Goal: Check status: Check status

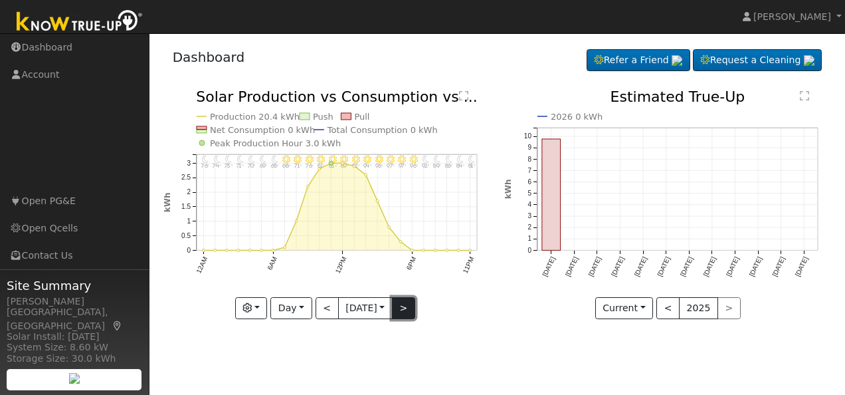
click at [407, 310] on button ">" at bounding box center [403, 308] width 23 height 23
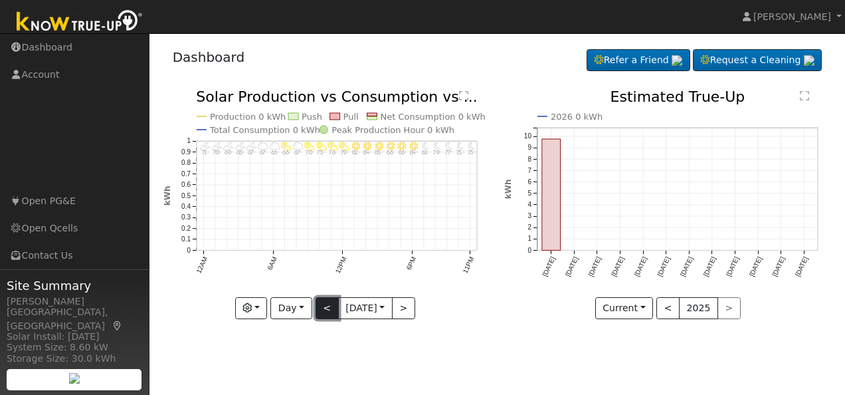
click at [327, 310] on button "<" at bounding box center [327, 308] width 23 height 23
type input "[DATE]"
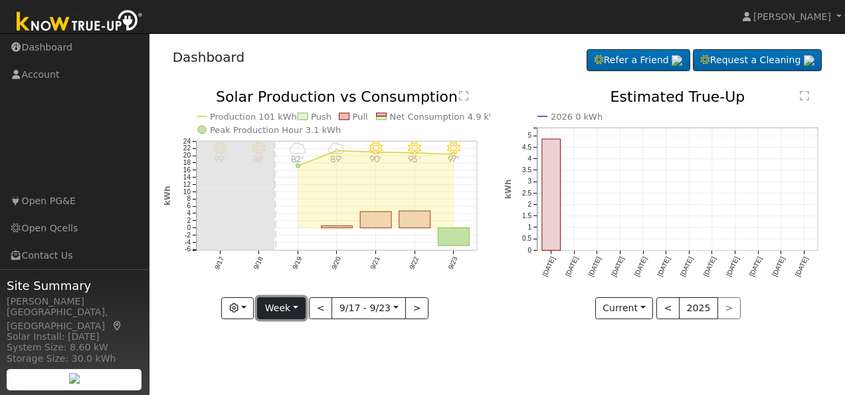
click at [298, 308] on button "Week" at bounding box center [281, 308] width 48 height 23
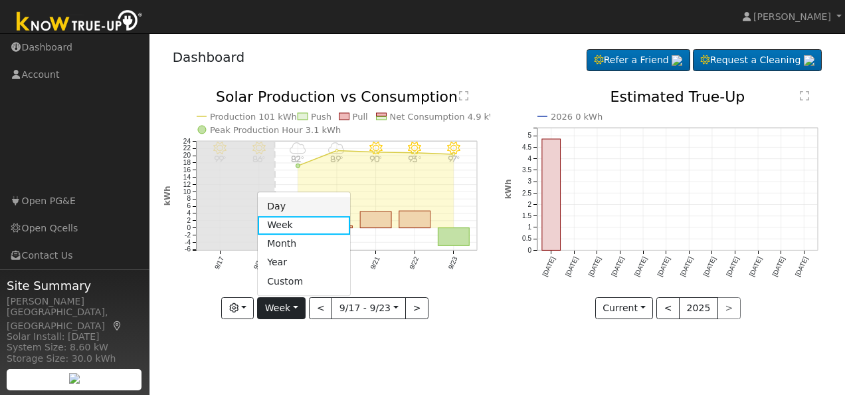
click at [294, 207] on link "Day" at bounding box center [304, 206] width 92 height 19
type input "[DATE]"
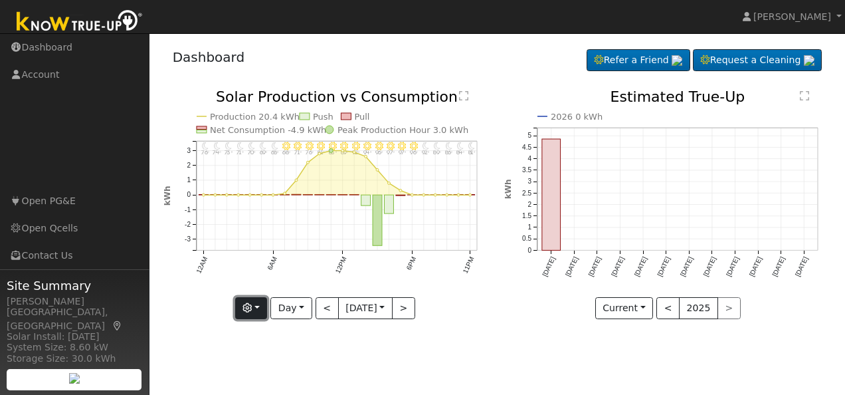
click at [257, 308] on button "button" at bounding box center [251, 308] width 33 height 23
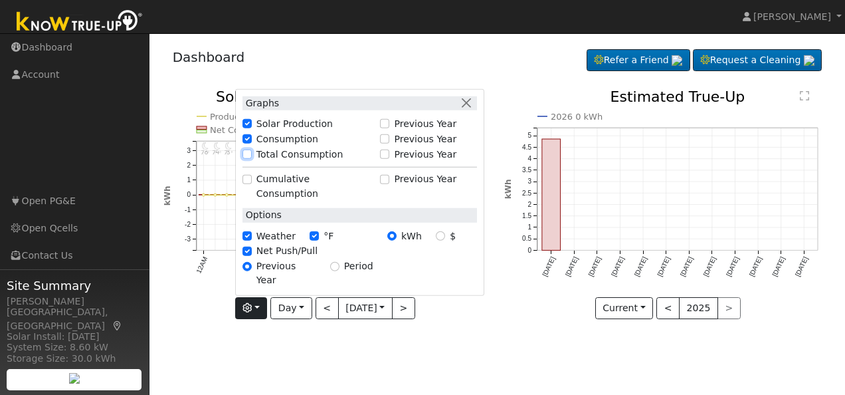
click at [246, 159] on input "Total Consumption" at bounding box center [246, 153] width 9 height 9
checkbox input "true"
click at [464, 110] on button "button" at bounding box center [467, 103] width 14 height 14
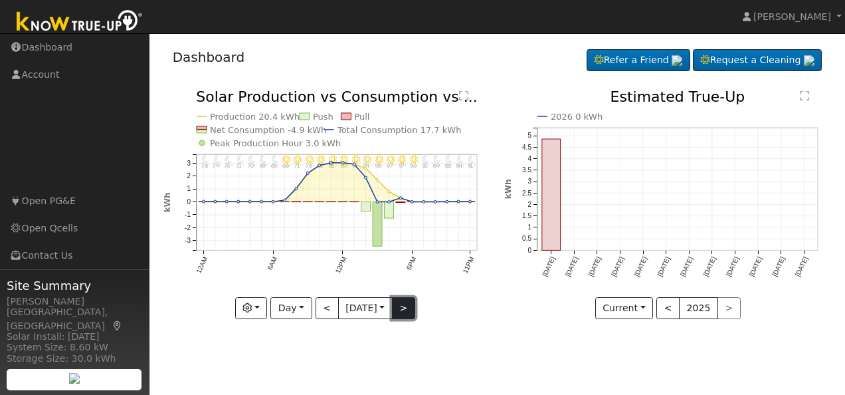
click at [407, 307] on button ">" at bounding box center [403, 308] width 23 height 23
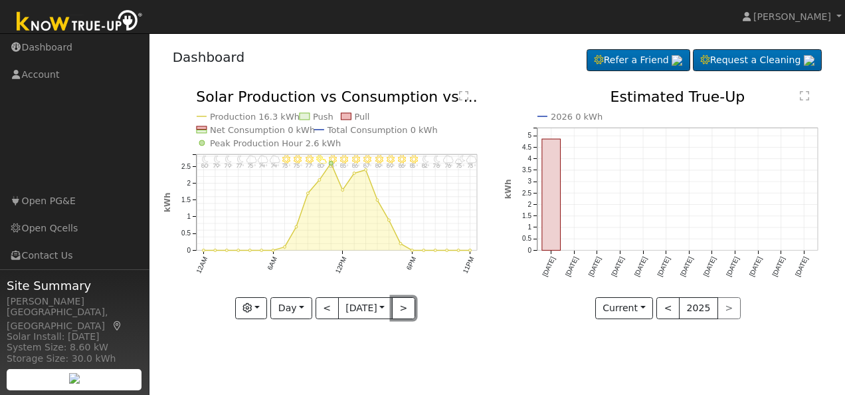
click at [407, 306] on button ">" at bounding box center [403, 308] width 23 height 23
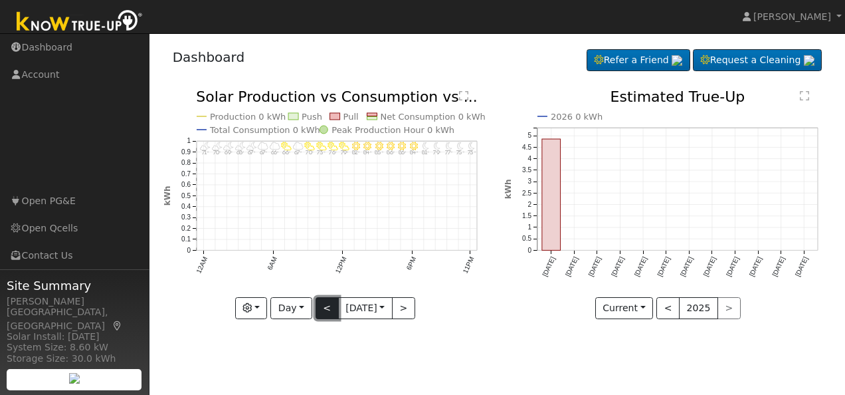
click at [324, 307] on button "<" at bounding box center [327, 308] width 23 height 23
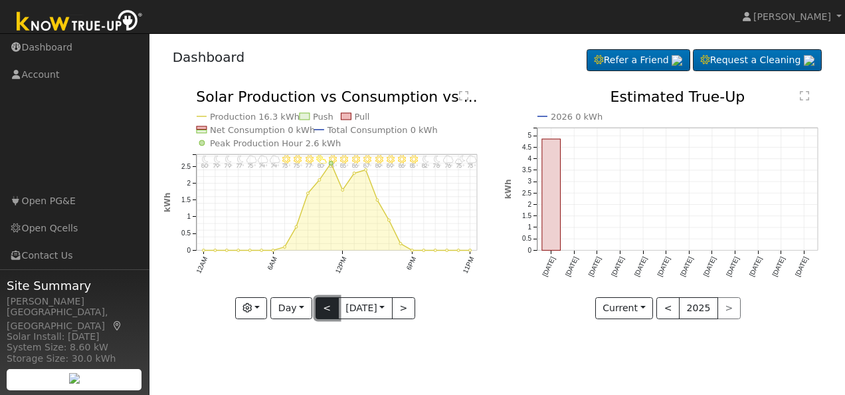
click at [320, 307] on button "<" at bounding box center [327, 308] width 23 height 23
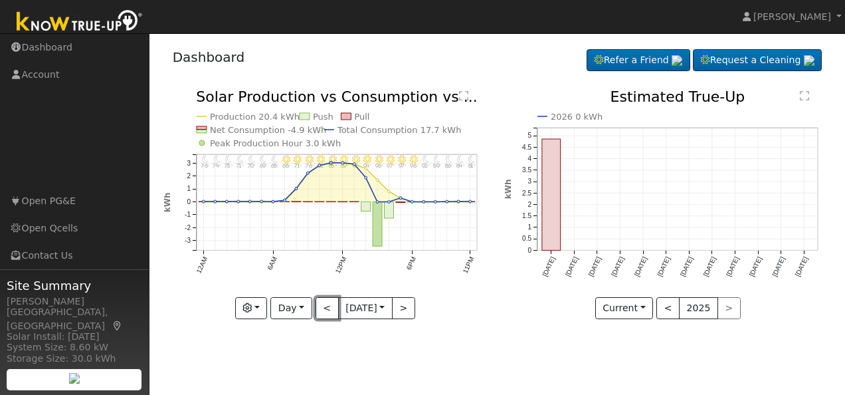
click at [320, 307] on button "<" at bounding box center [327, 308] width 23 height 23
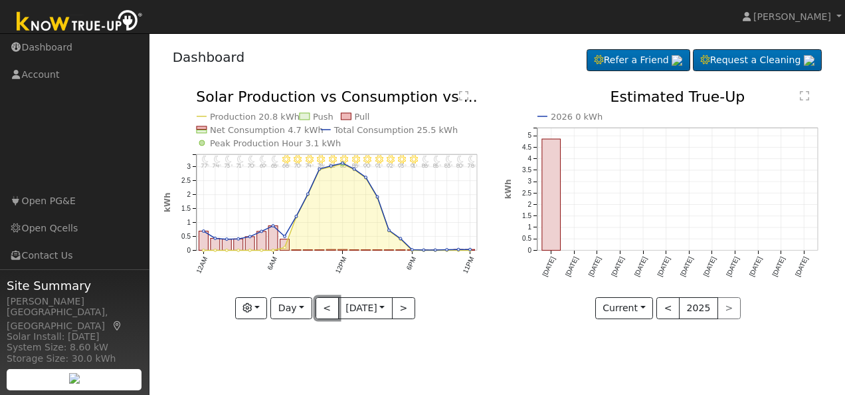
click at [320, 307] on button "<" at bounding box center [327, 308] width 23 height 23
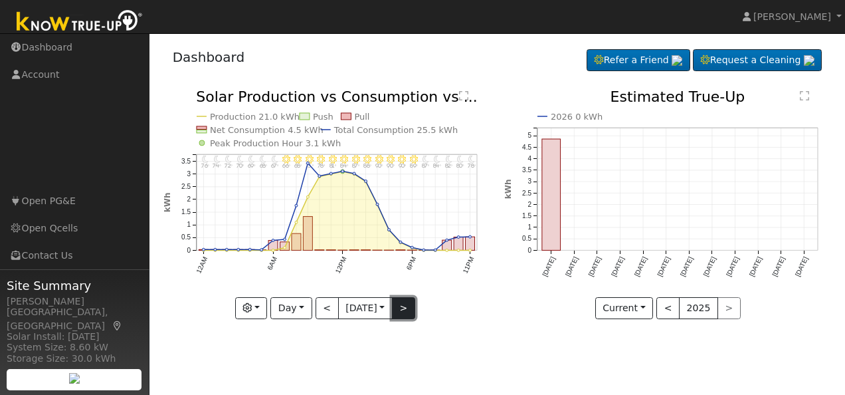
click at [404, 308] on button ">" at bounding box center [403, 308] width 23 height 23
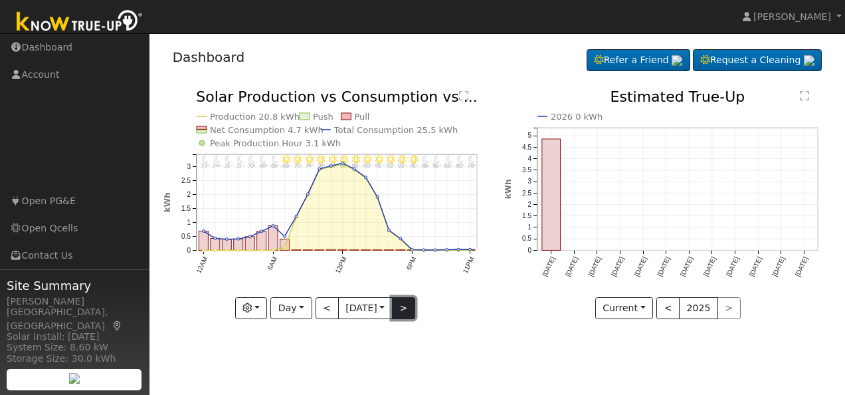
click at [404, 308] on button ">" at bounding box center [403, 308] width 23 height 23
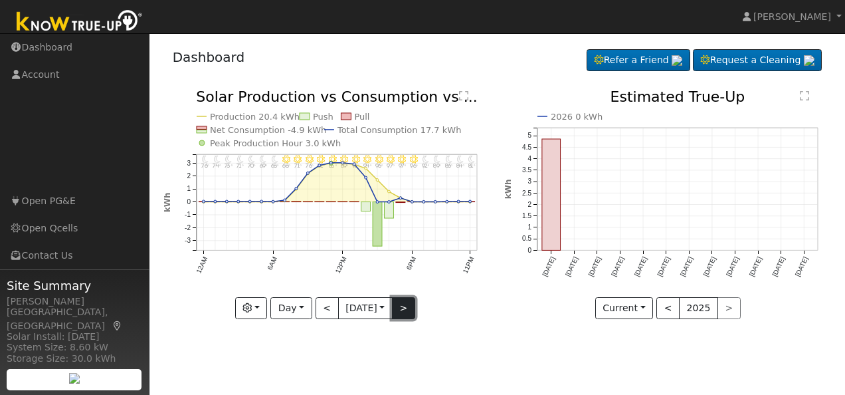
click at [404, 308] on button ">" at bounding box center [403, 308] width 23 height 23
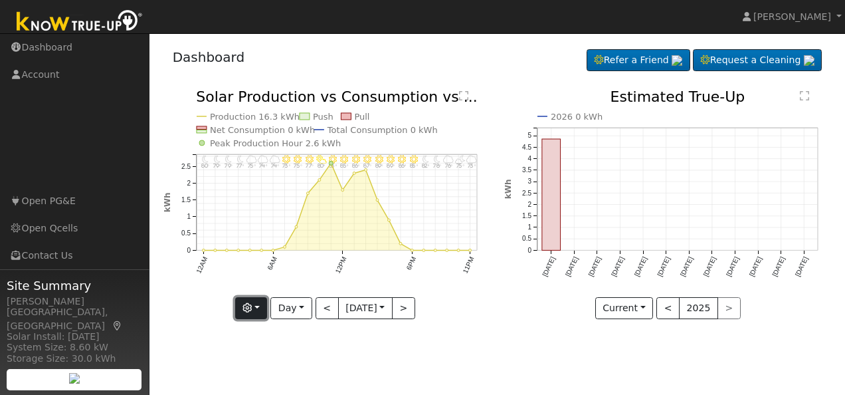
click at [256, 308] on button "button" at bounding box center [251, 308] width 33 height 23
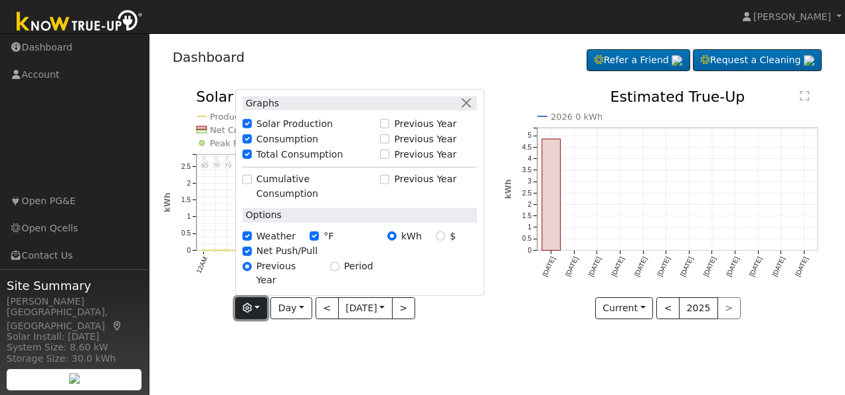
click at [256, 308] on button "button" at bounding box center [251, 308] width 33 height 23
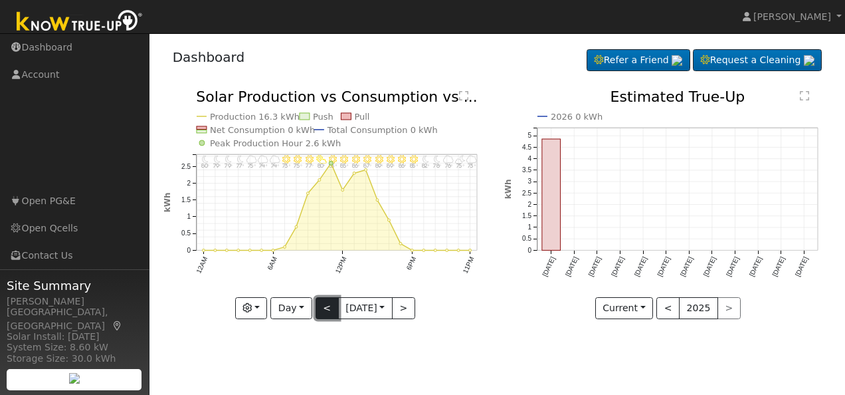
click at [322, 306] on button "<" at bounding box center [327, 308] width 23 height 23
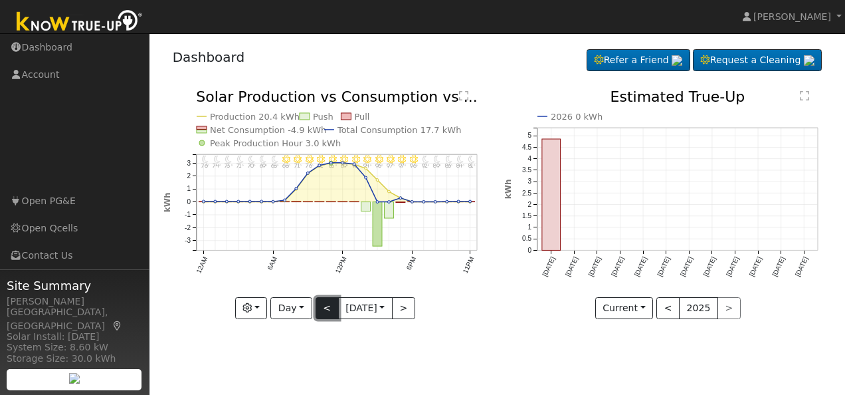
click at [322, 306] on button "<" at bounding box center [327, 308] width 23 height 23
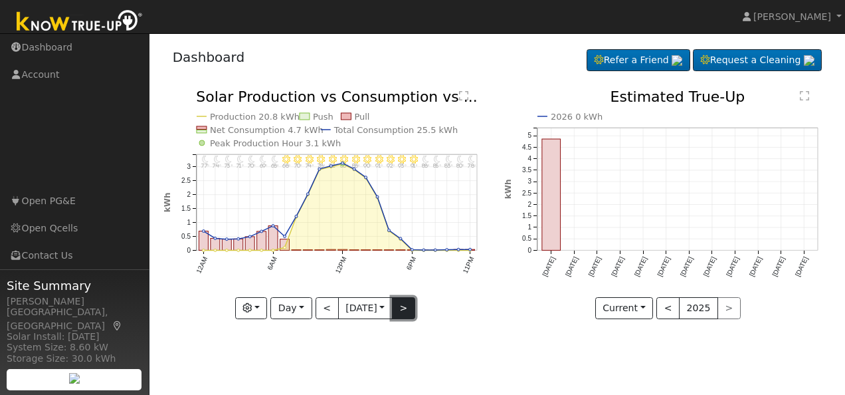
click at [405, 306] on button ">" at bounding box center [403, 308] width 23 height 23
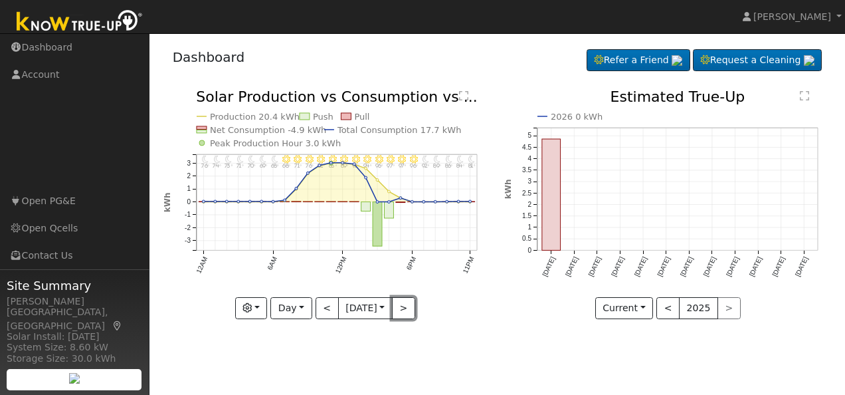
click at [405, 306] on button ">" at bounding box center [403, 308] width 23 height 23
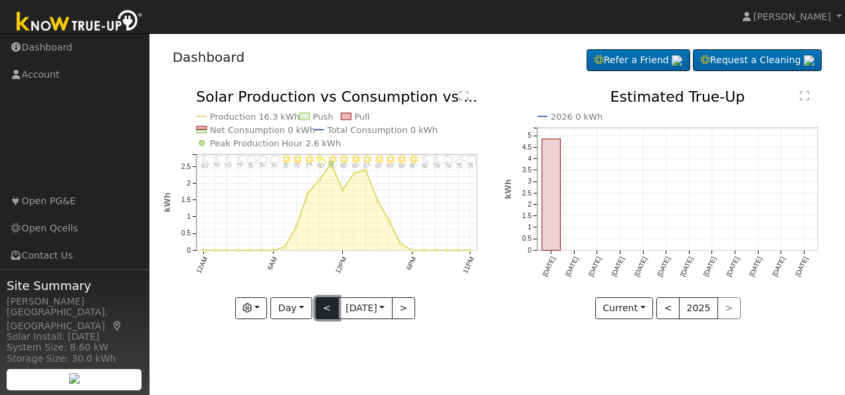
click at [319, 306] on button "<" at bounding box center [327, 308] width 23 height 23
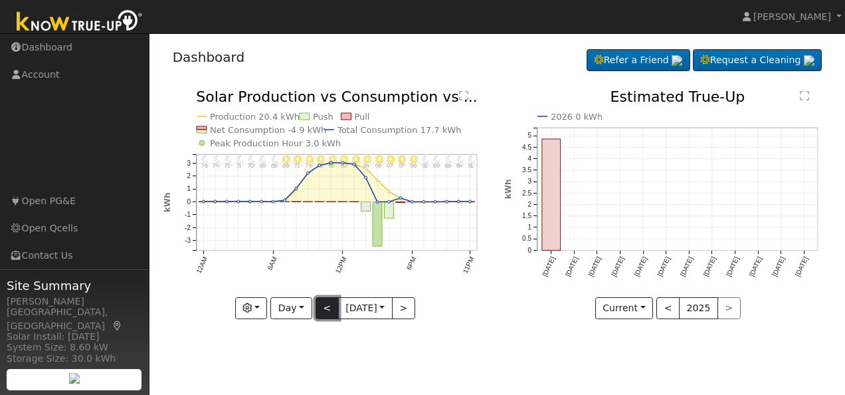
click at [322, 308] on button "<" at bounding box center [327, 308] width 23 height 23
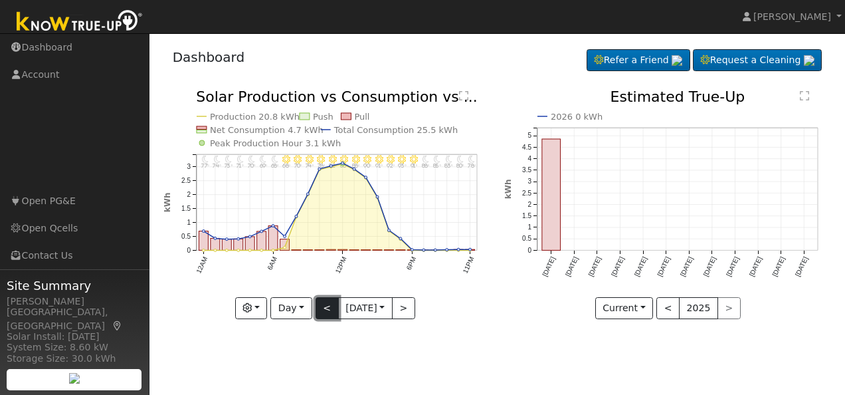
click at [322, 308] on button "<" at bounding box center [327, 308] width 23 height 23
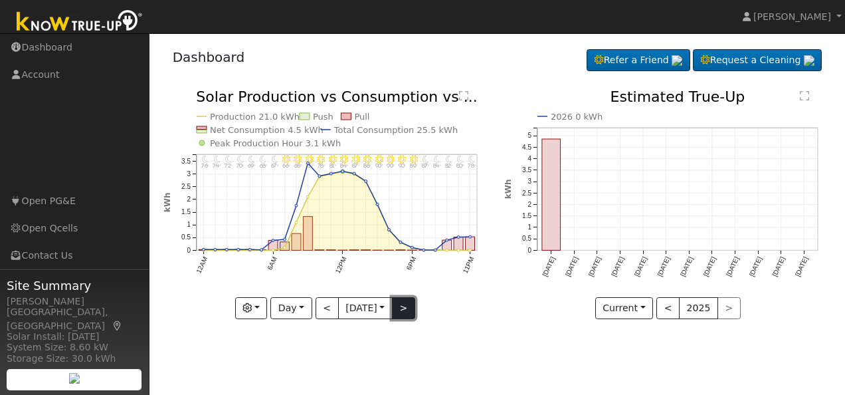
click at [399, 312] on button ">" at bounding box center [403, 308] width 23 height 23
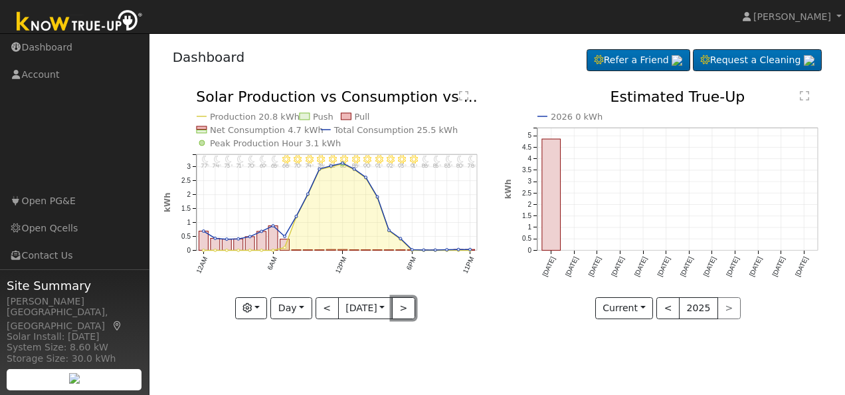
click at [399, 312] on button ">" at bounding box center [403, 308] width 23 height 23
type input "[DATE]"
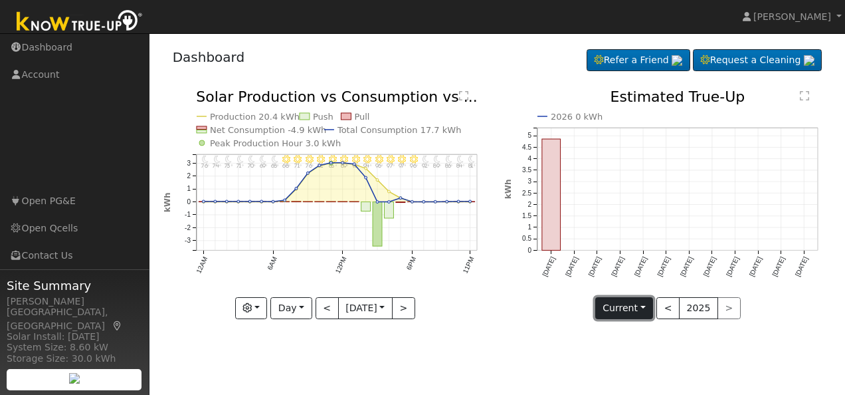
click at [643, 307] on button "Current" at bounding box center [624, 308] width 58 height 23
click at [266, 232] on icon "11PM - Clear 81° 10PM - Clear 84° 9PM - Clear 86° 8PM - Clear 89° 7PM - Clear 9…" at bounding box center [326, 206] width 327 height 232
